Goal: Task Accomplishment & Management: Manage account settings

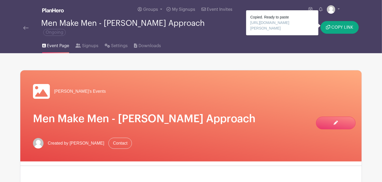
scroll to position [26, 0]
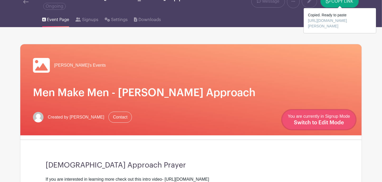
click at [341, 119] on span "You are currently in Signup Mode Switch to Edit Mode" at bounding box center [319, 119] width 62 height 11
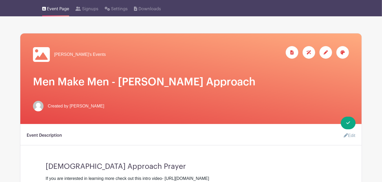
scroll to position [79, 0]
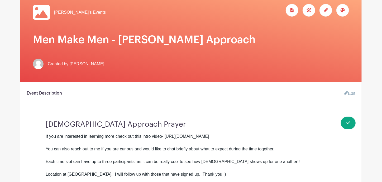
click at [350, 89] on link "Edit" at bounding box center [348, 93] width 16 height 11
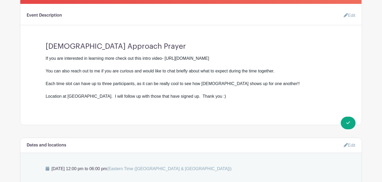
scroll to position [158, 0]
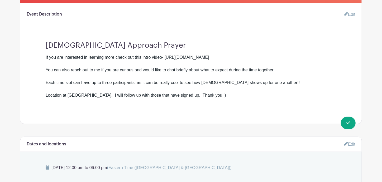
click at [348, 9] on link "Edit" at bounding box center [348, 14] width 16 height 11
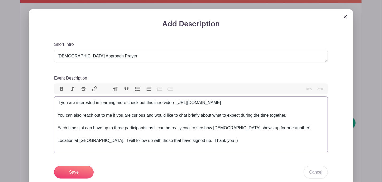
click at [125, 100] on div "If you are interested in learning more check out this intro video- [URL][DOMAIN…" at bounding box center [191, 125] width 267 height 51
click at [227, 100] on div "If you are interested in learning more about [PERSON_NAME] Approach, check out …" at bounding box center [191, 125] width 267 height 51
click at [288, 111] on div "If you are interested in learning more about [PERSON_NAME] Approach, check out …" at bounding box center [191, 125] width 267 height 51
click at [58, 123] on div "If you are interested in learning more about [PERSON_NAME] Approach, check out …" at bounding box center [191, 125] width 267 height 51
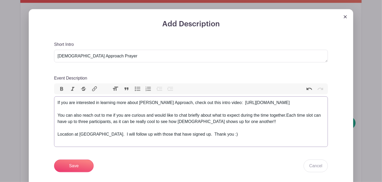
click at [221, 131] on div "If you are interested in learning more about [PERSON_NAME] Approach, check out …" at bounding box center [191, 122] width 267 height 44
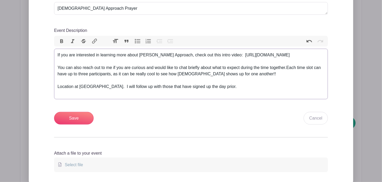
scroll to position [211, 0]
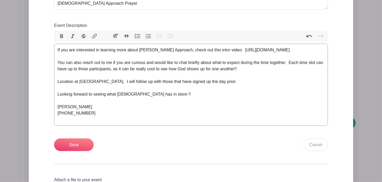
type trix-editor "<div>If you are interested in learning more about [PERSON_NAME] Approach, check…"
click at [67, 145] on input "Save" at bounding box center [74, 145] width 40 height 13
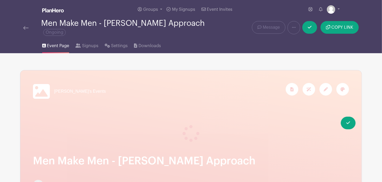
scroll to position [26, 0]
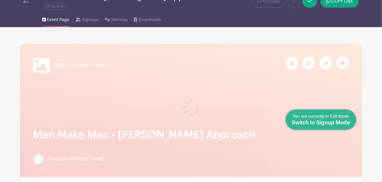
click at [320, 121] on span "Switch to Signup Mode" at bounding box center [321, 122] width 58 height 5
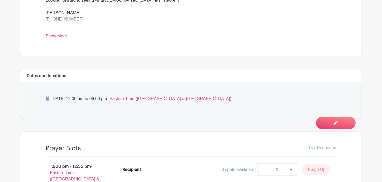
scroll to position [248, 0]
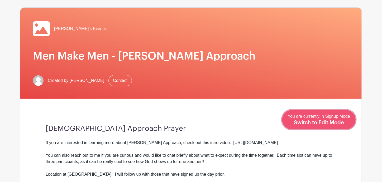
click at [341, 122] on span "Switch to Edit Mode" at bounding box center [319, 122] width 50 height 5
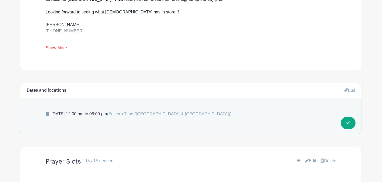
scroll to position [290, 0]
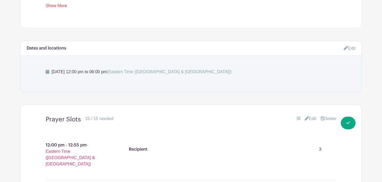
click at [354, 45] on link "Edit" at bounding box center [350, 48] width 12 height 9
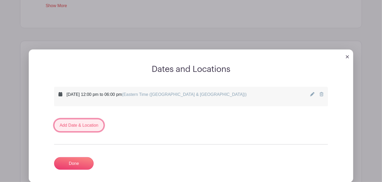
click at [86, 119] on link "Add Date & Location" at bounding box center [79, 125] width 50 height 13
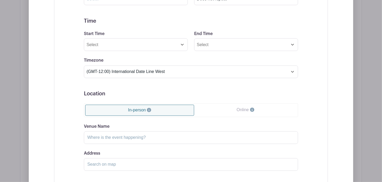
scroll to position [317, 0]
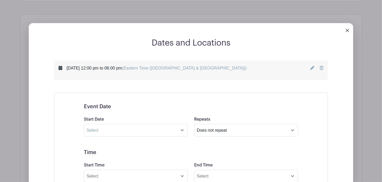
click at [347, 29] on img at bounding box center [347, 30] width 3 height 3
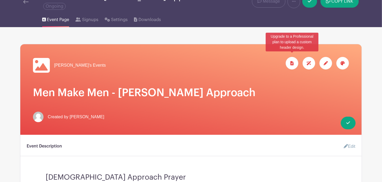
scroll to position [0, 0]
